Goal: Transaction & Acquisition: Purchase product/service

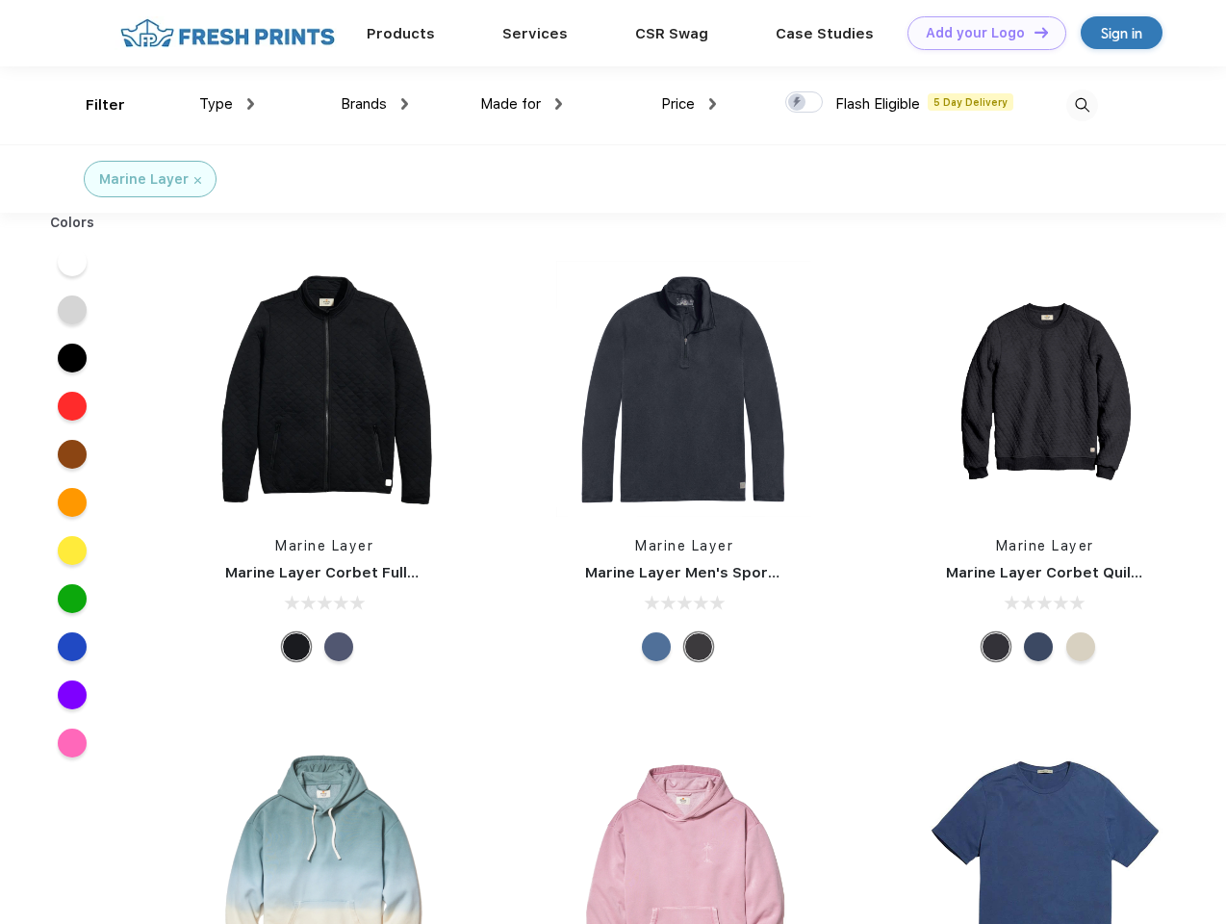
click at [979, 33] on link "Add your Logo Design Tool" at bounding box center [986, 33] width 159 height 34
click at [0, 0] on div "Design Tool" at bounding box center [0, 0] width 0 height 0
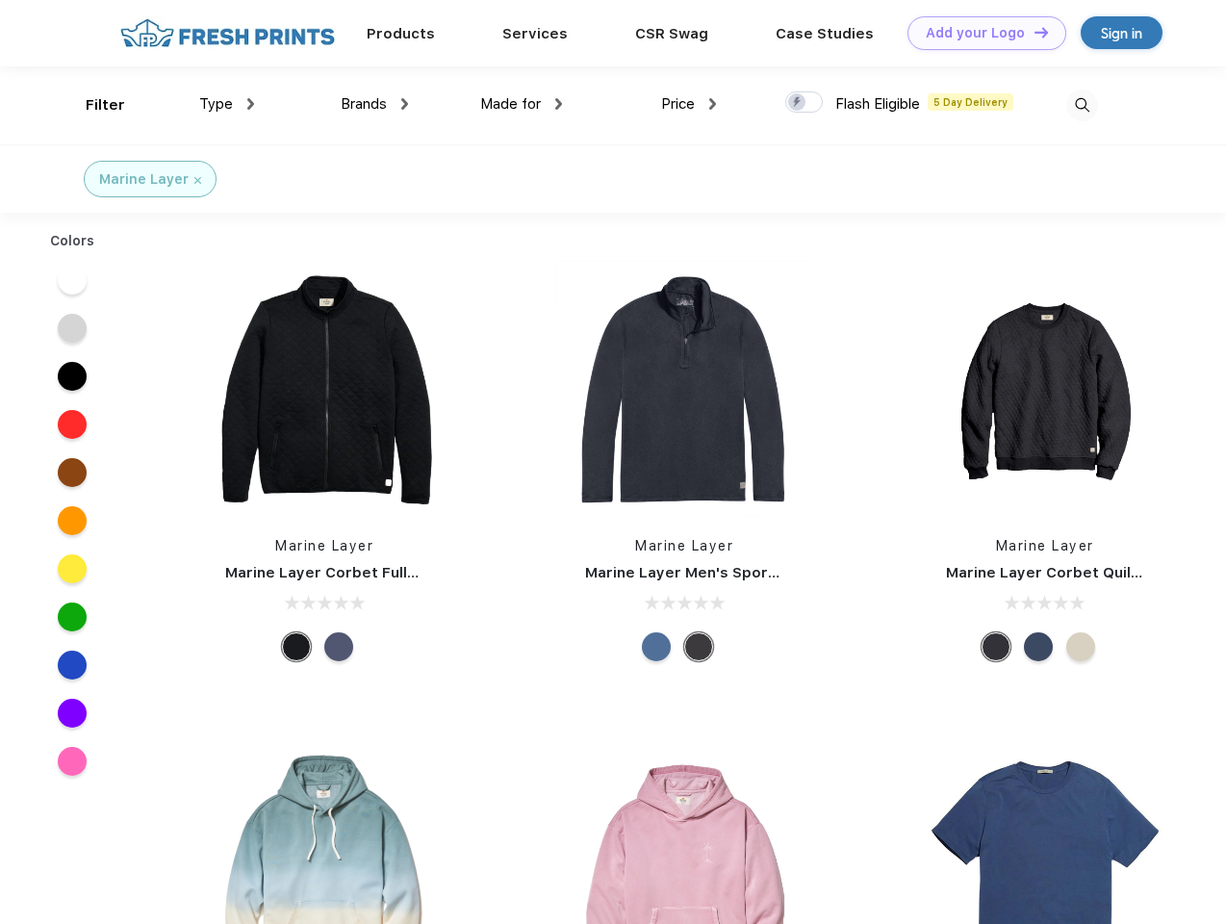
click at [1032, 32] on link "Add your Logo Design Tool" at bounding box center [986, 33] width 159 height 34
click at [92, 105] on div "Filter" at bounding box center [105, 105] width 39 height 22
click at [227, 104] on span "Type" at bounding box center [216, 103] width 34 height 17
click at [374, 104] on span "Brands" at bounding box center [364, 103] width 46 height 17
click at [521, 104] on span "Made for" at bounding box center [510, 103] width 61 height 17
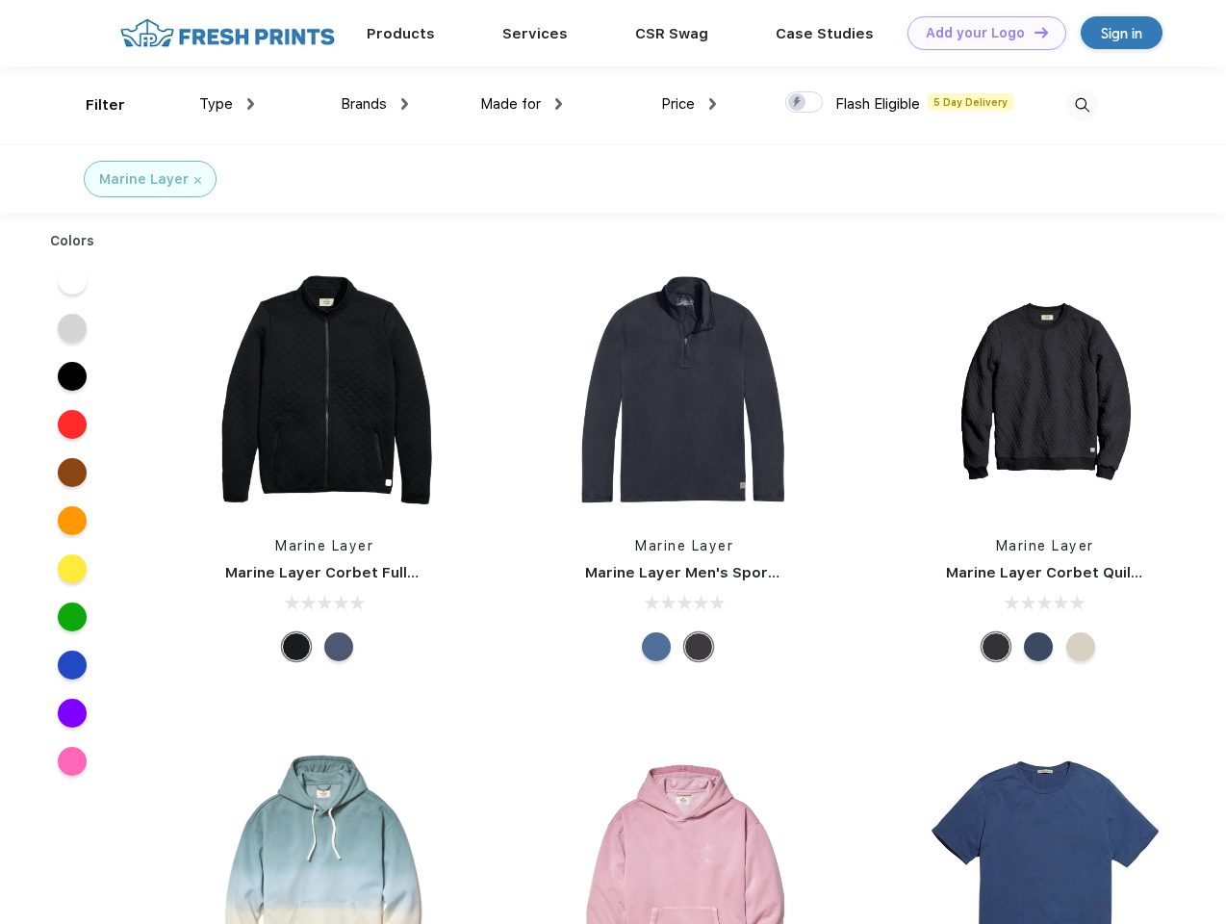
click at [689, 104] on span "Price" at bounding box center [678, 103] width 34 height 17
click at [804, 103] on div at bounding box center [804, 101] width 38 height 21
click at [798, 103] on input "checkbox" at bounding box center [791, 96] width 13 height 13
click at [1081, 105] on img at bounding box center [1082, 105] width 32 height 32
